Goal: Use online tool/utility: Utilize a website feature to perform a specific function

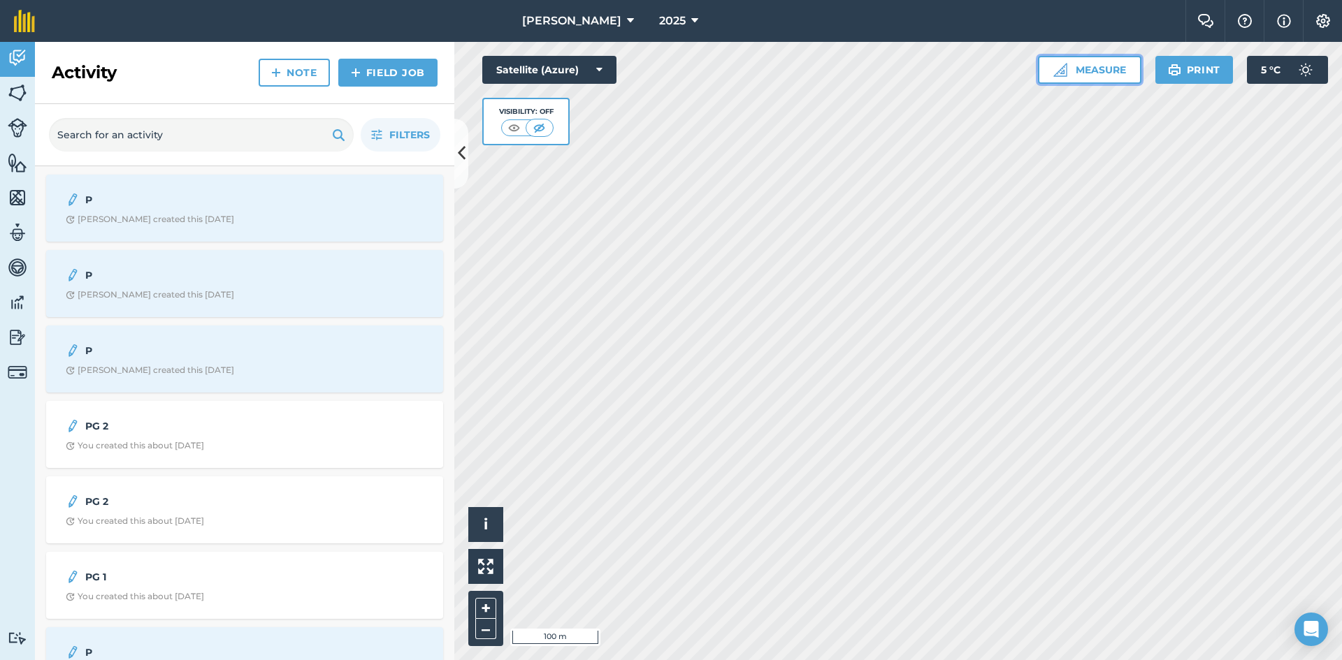
click at [834, 72] on button "Measure" at bounding box center [1089, 70] width 103 height 28
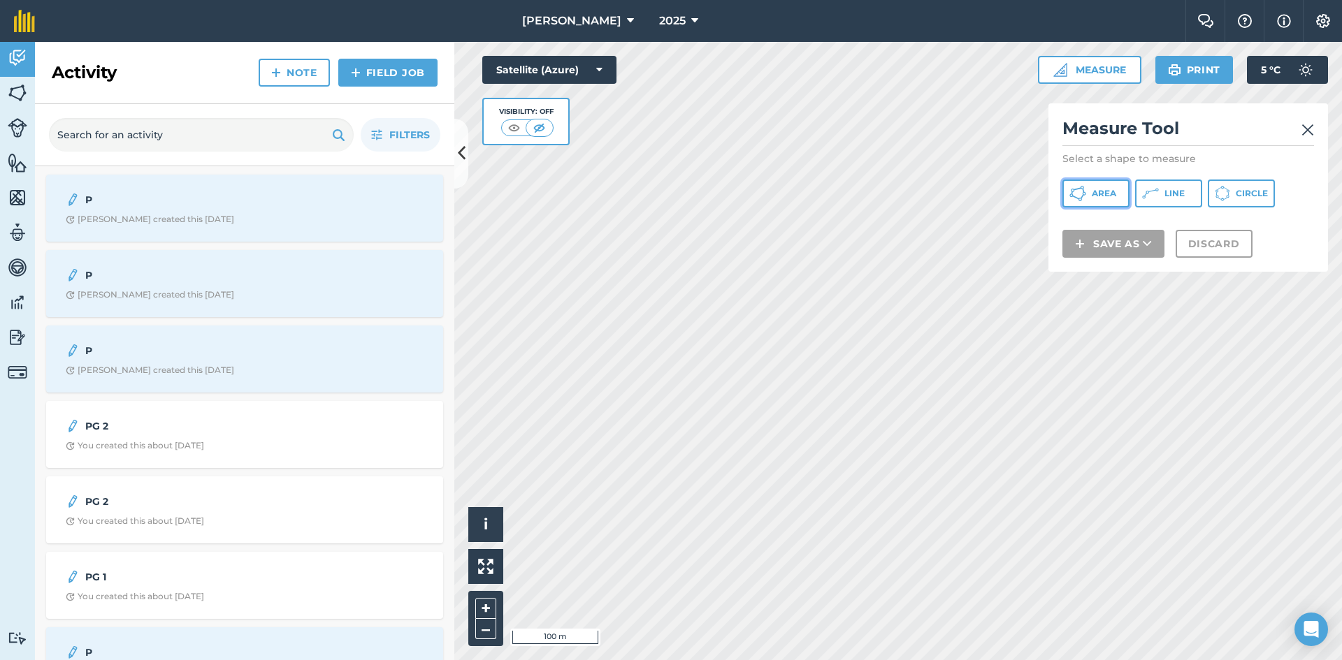
click at [834, 184] on button "Area" at bounding box center [1095, 194] width 67 height 28
click at [834, 199] on button "Line" at bounding box center [1168, 194] width 67 height 28
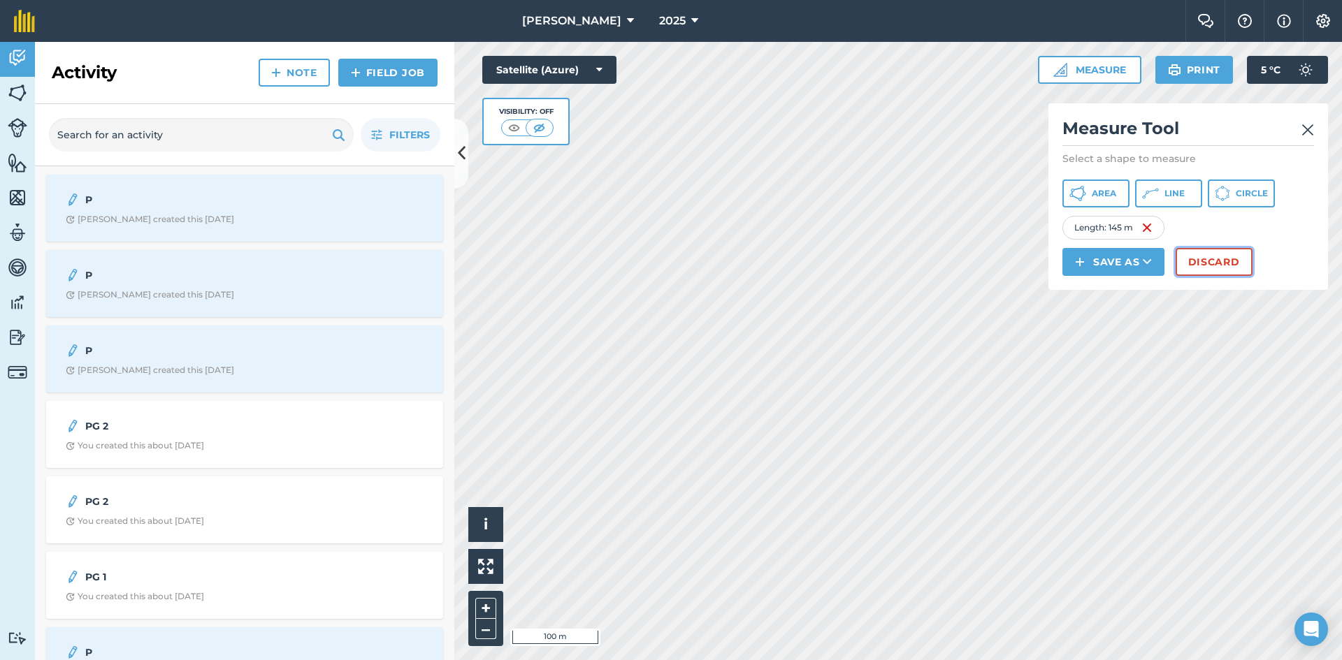
click at [834, 267] on button "Discard" at bounding box center [1213, 262] width 77 height 28
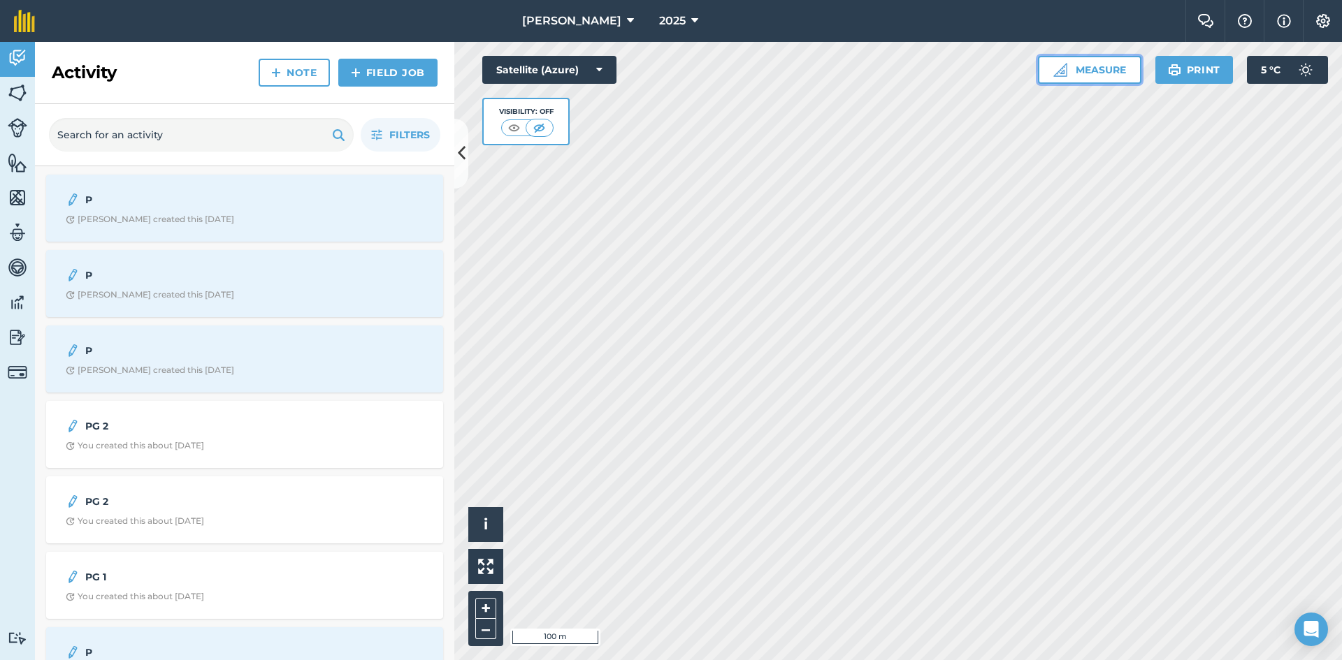
click at [834, 73] on button "Measure" at bounding box center [1089, 70] width 103 height 28
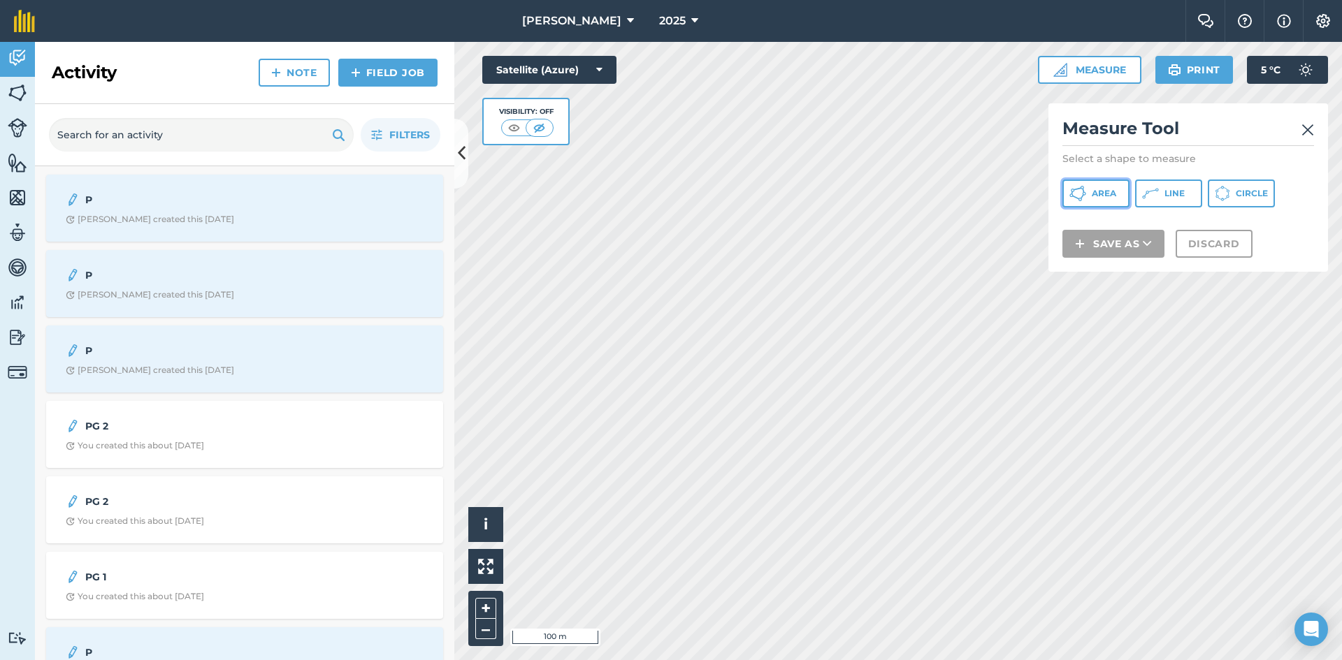
click at [834, 200] on button "Area" at bounding box center [1095, 194] width 67 height 28
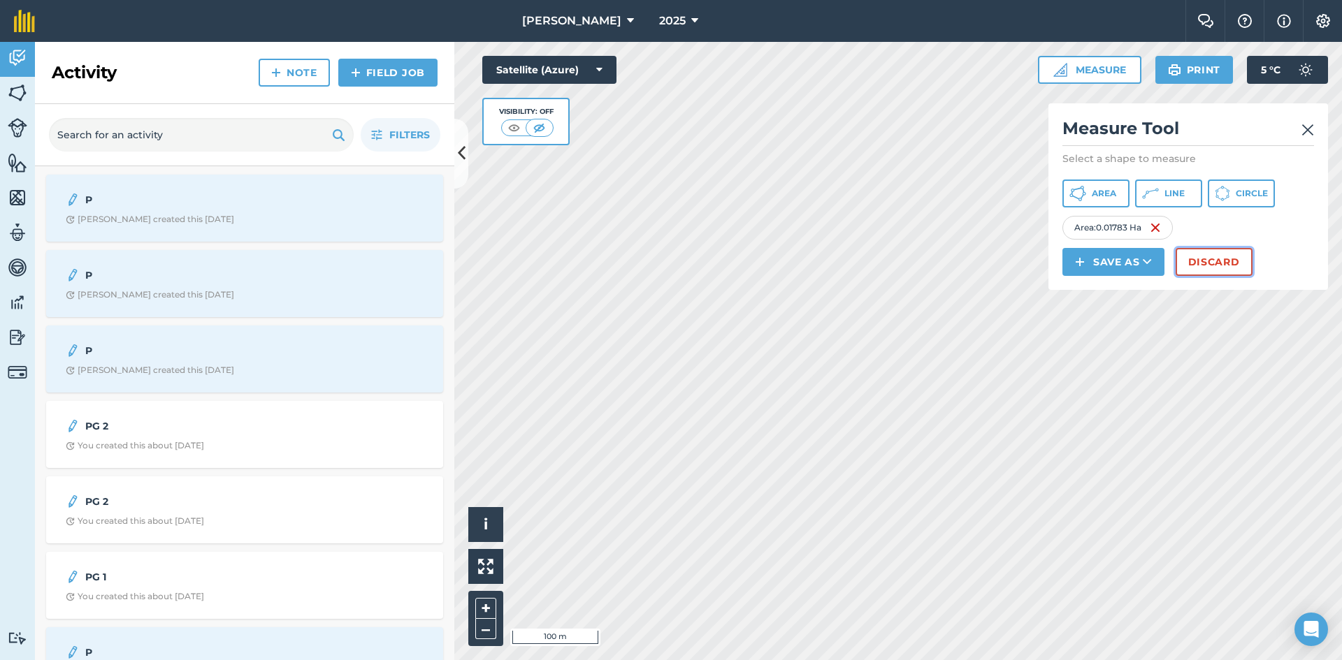
click at [834, 263] on button "Discard" at bounding box center [1213, 262] width 77 height 28
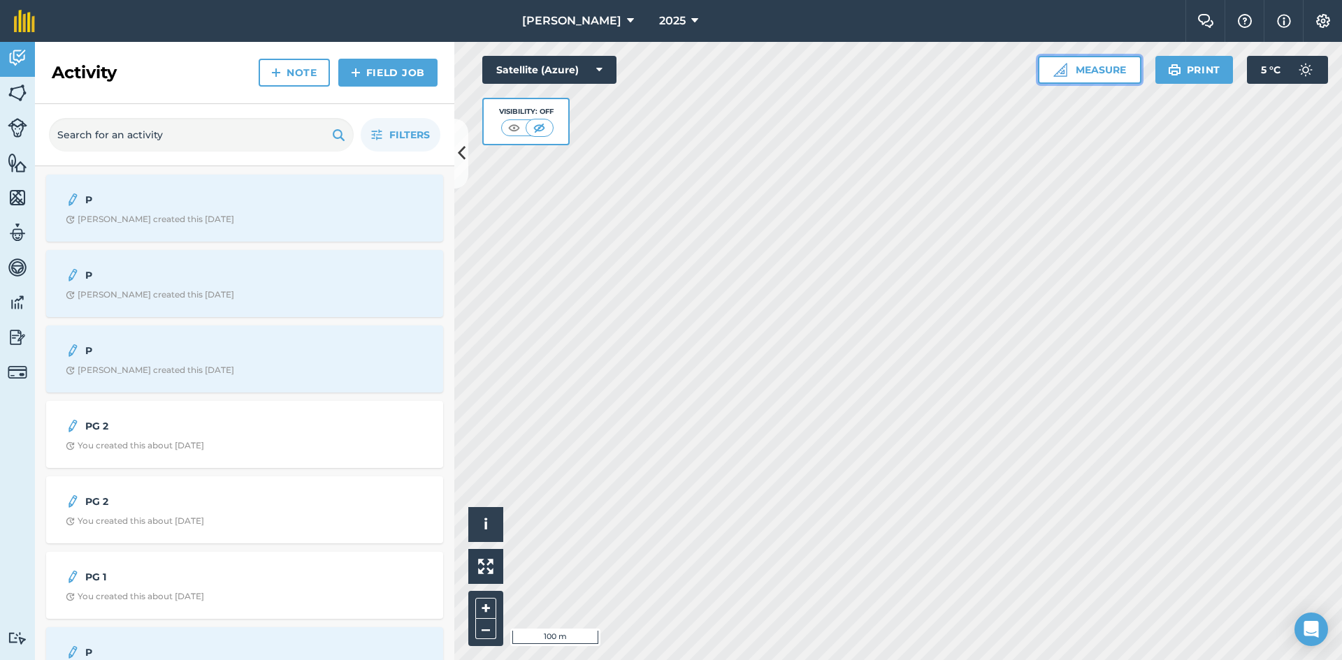
click at [834, 73] on button "Measure" at bounding box center [1089, 70] width 103 height 28
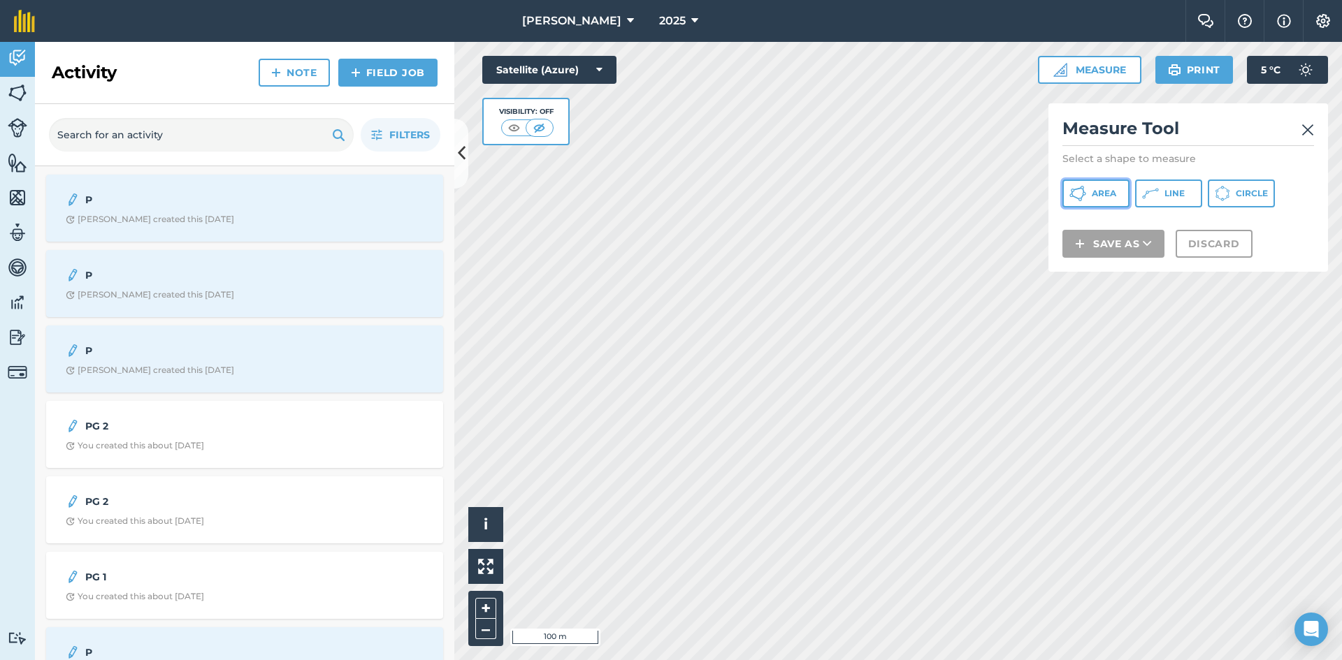
click at [834, 196] on span "Area" at bounding box center [1104, 193] width 24 height 11
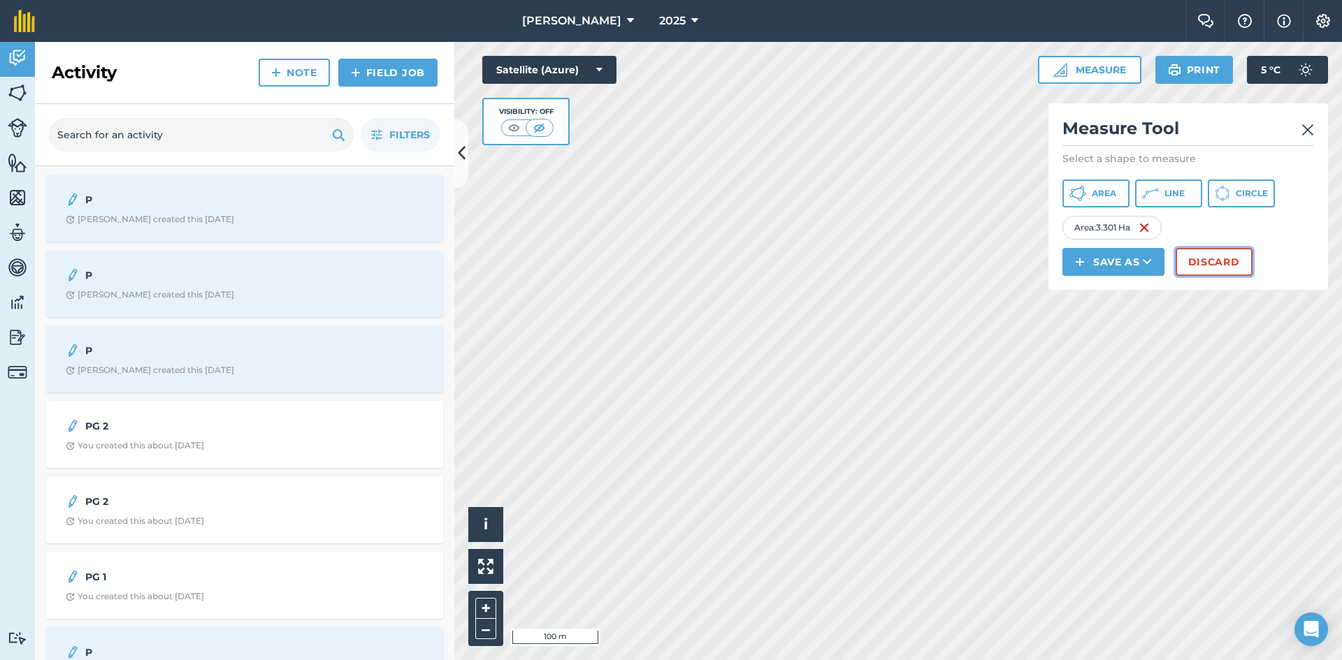
click at [834, 263] on button "Discard" at bounding box center [1213, 262] width 77 height 28
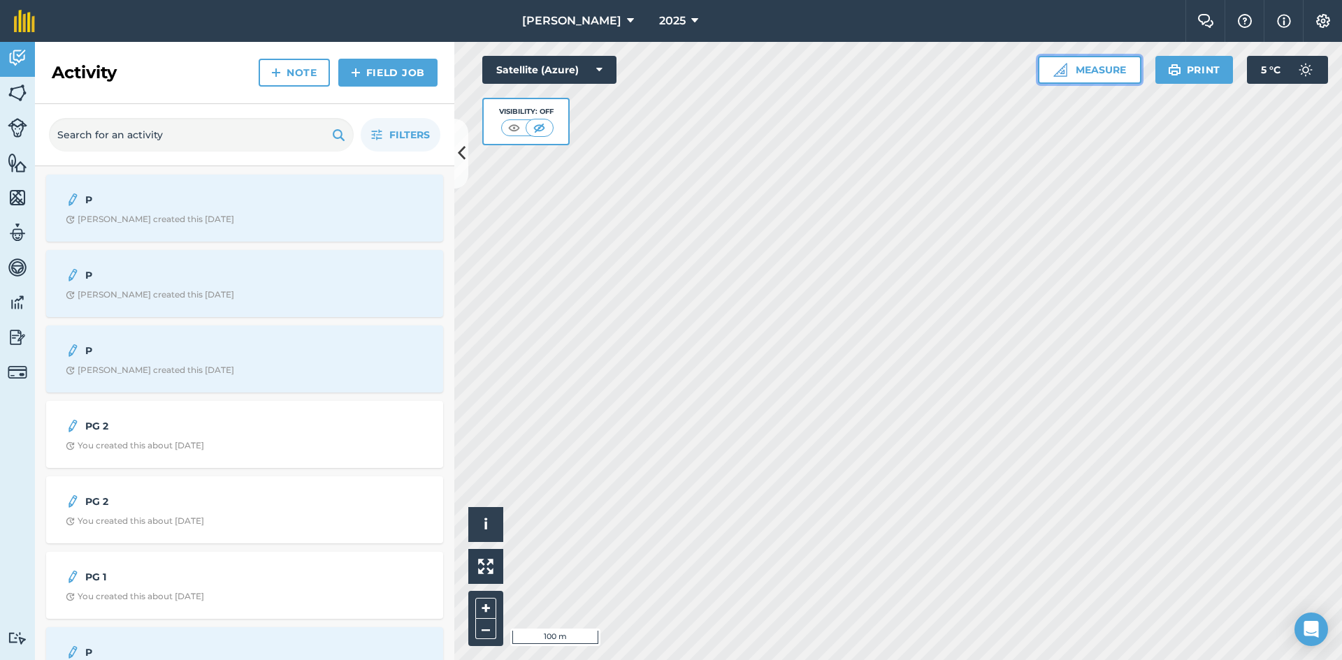
click at [834, 73] on button "Measure" at bounding box center [1089, 70] width 103 height 28
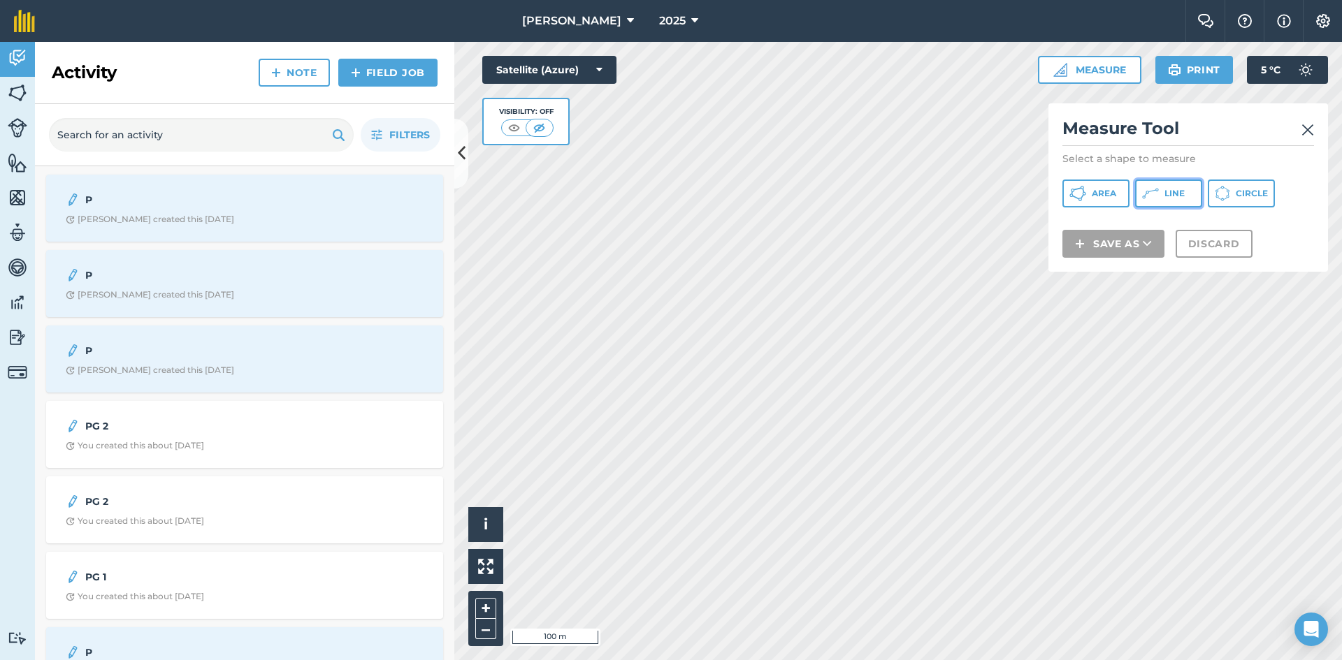
click at [834, 189] on span "Line" at bounding box center [1174, 193] width 20 height 11
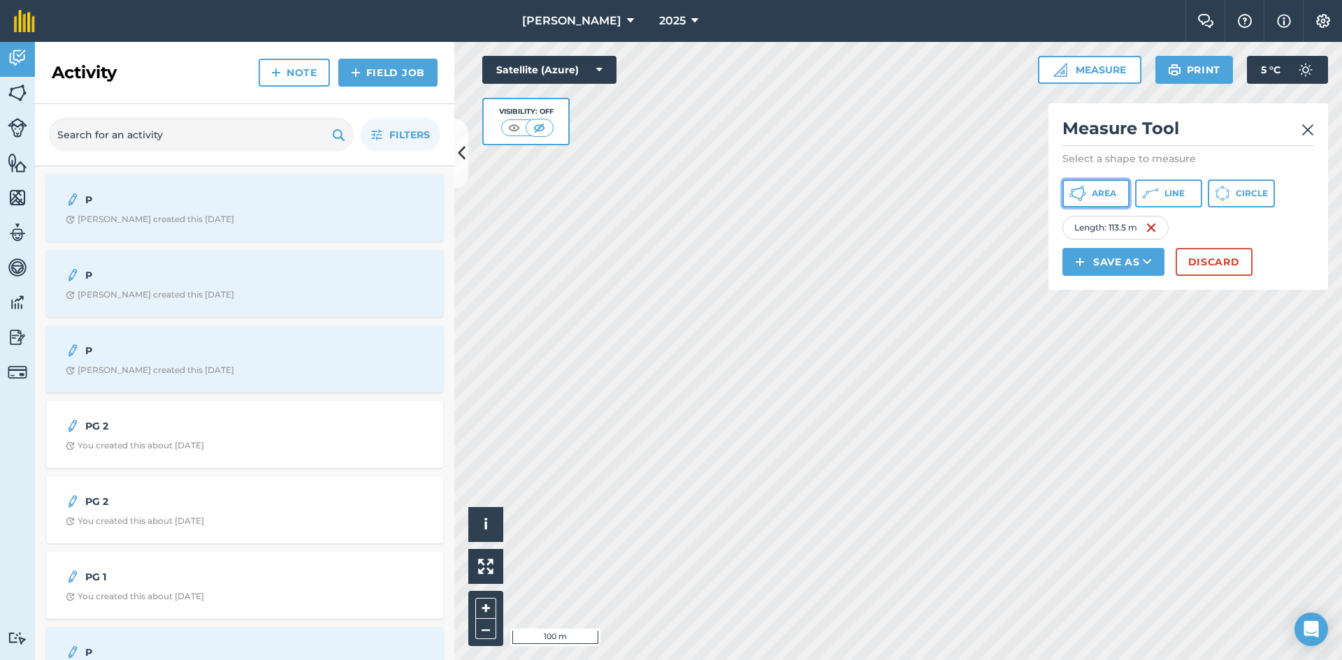
click at [834, 194] on span "Area" at bounding box center [1104, 193] width 24 height 11
